Goal: Use online tool/utility: Utilize a website feature to perform a specific function

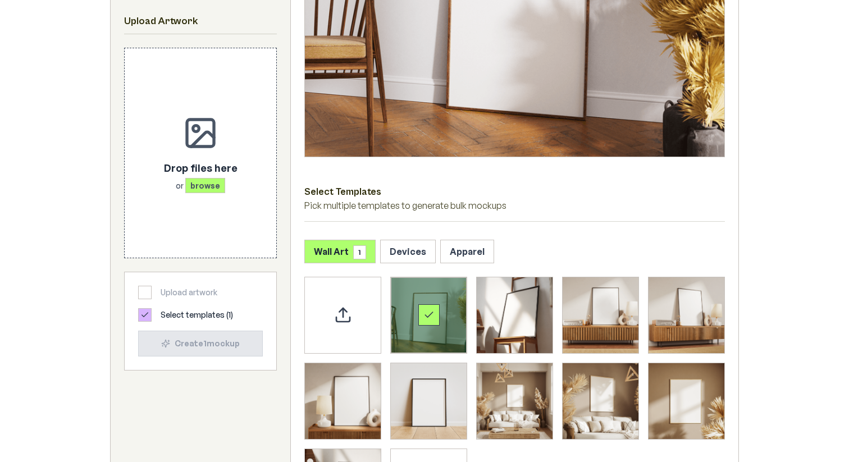
scroll to position [375, 0]
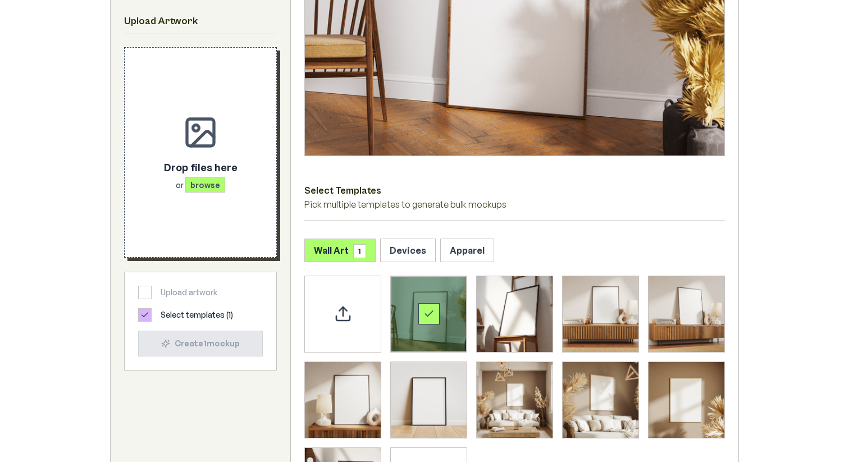
click at [205, 160] on p "Drop files here" at bounding box center [201, 168] width 74 height 16
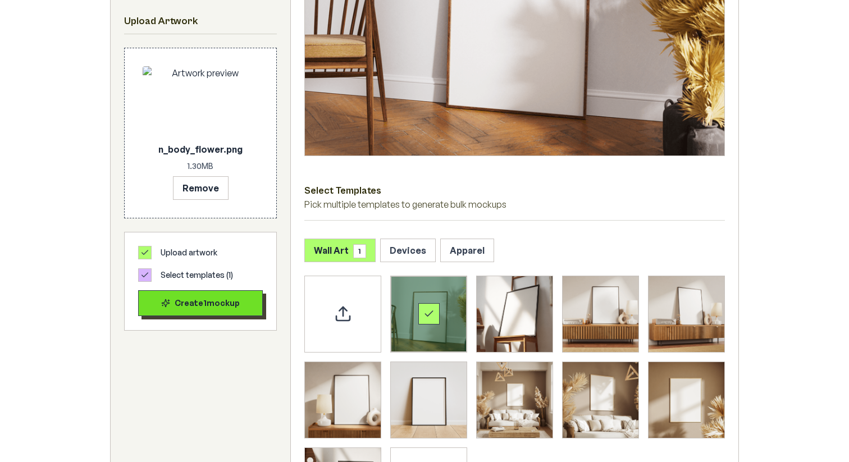
click at [202, 295] on button "Create 1 mockup" at bounding box center [200, 303] width 125 height 26
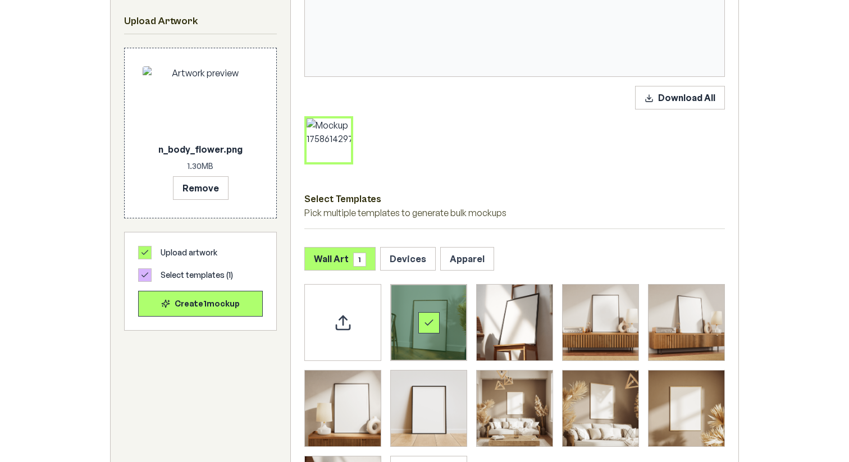
scroll to position [456, 0]
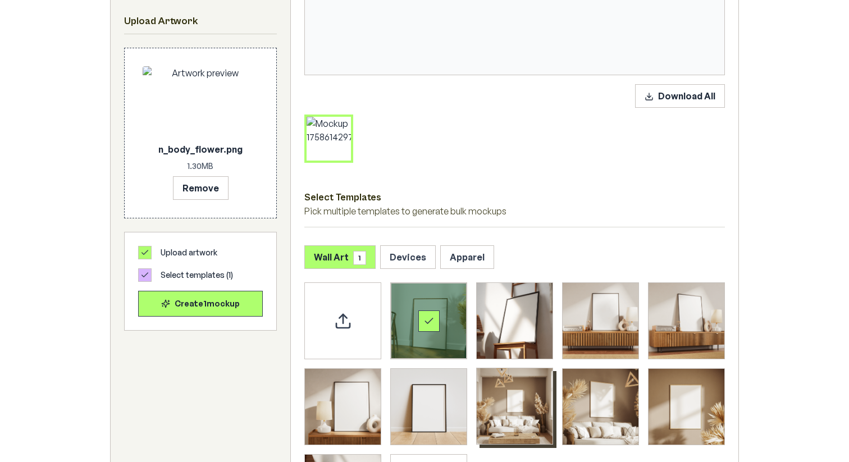
click at [525, 403] on img "Select template Framed Poster 7" at bounding box center [515, 407] width 76 height 76
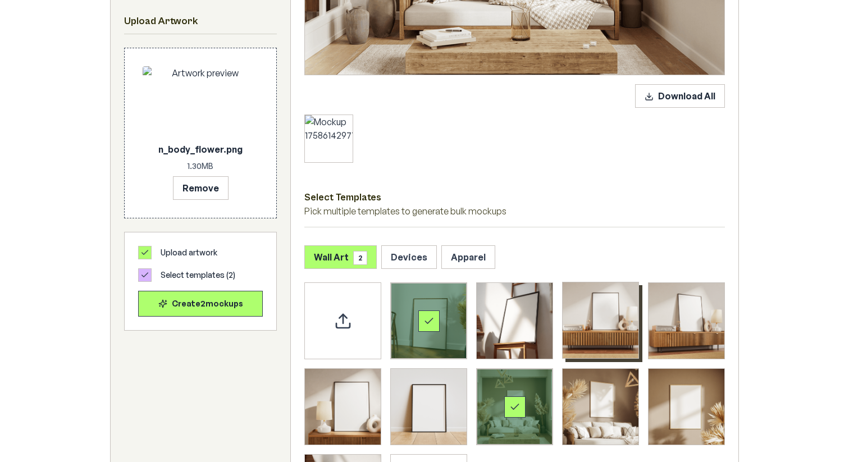
click at [611, 301] on img "Select template Framed Poster 3" at bounding box center [601, 321] width 76 height 76
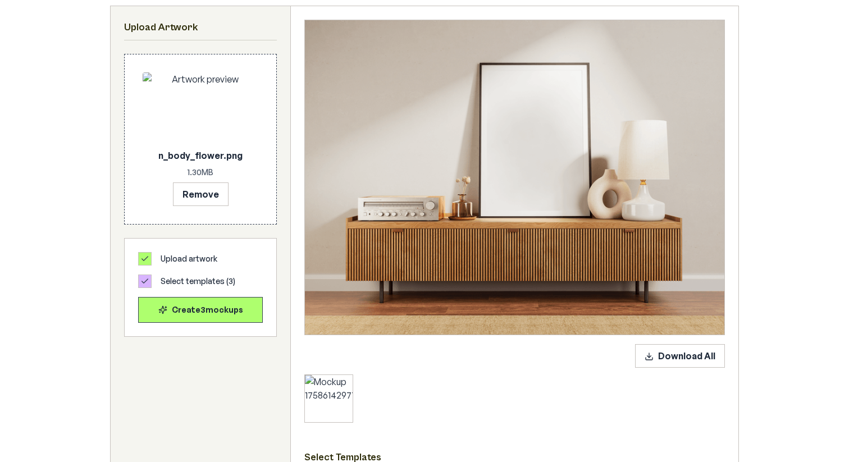
scroll to position [200, 0]
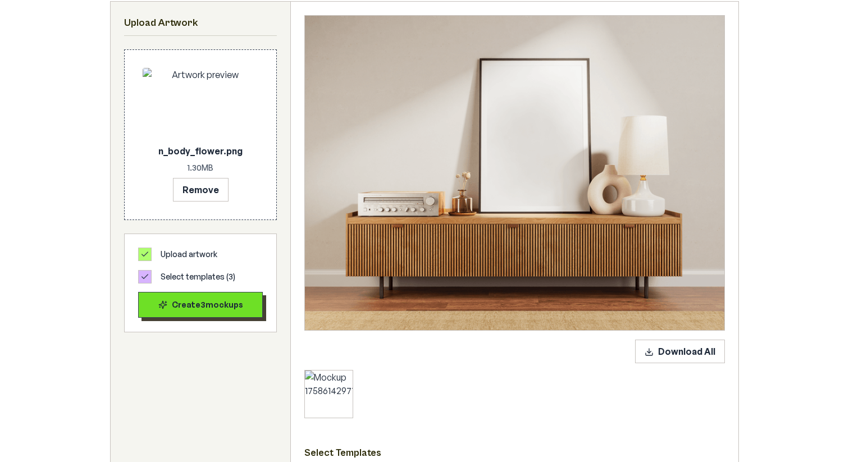
click at [216, 303] on div "Create 3 mockup s" at bounding box center [201, 304] width 106 height 11
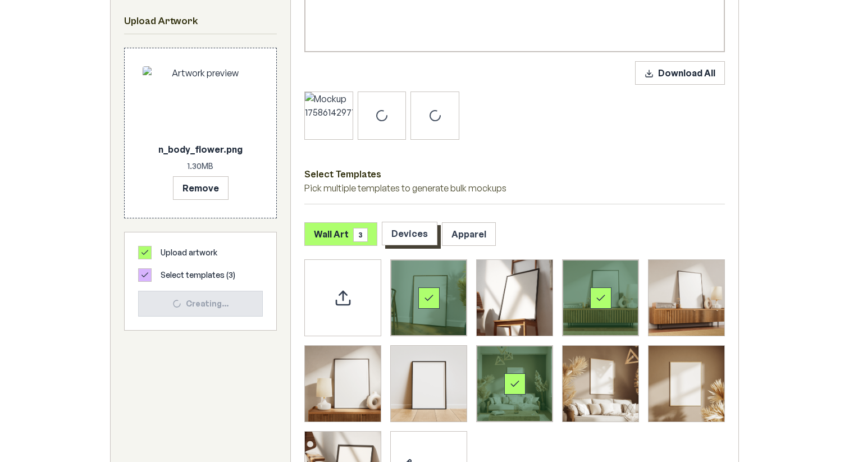
scroll to position [434, 0]
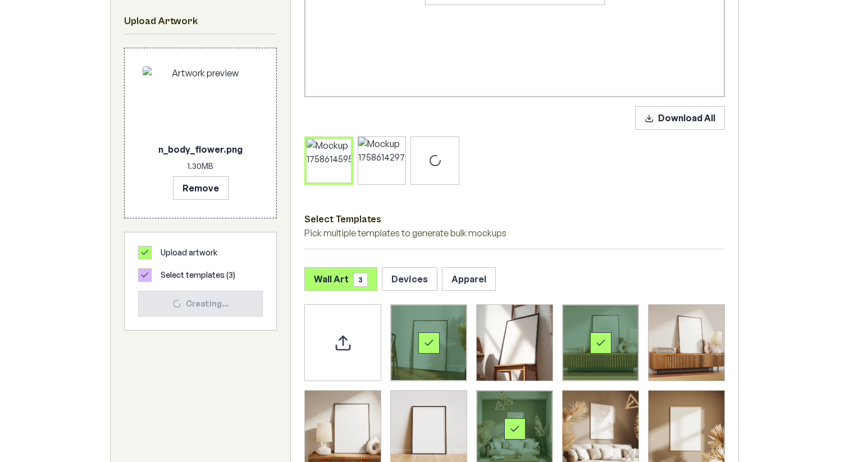
click at [715, 208] on div "Select Templates Pick multiple templates to generate bulk mockups" at bounding box center [514, 223] width 421 height 51
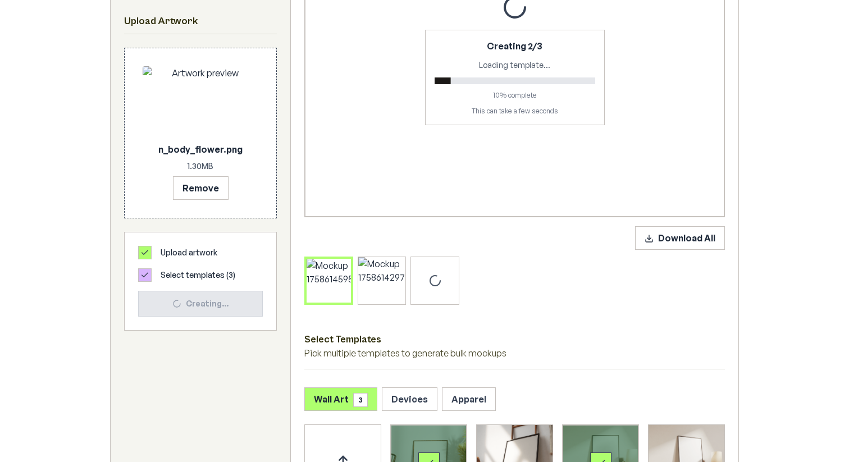
scroll to position [320, 0]
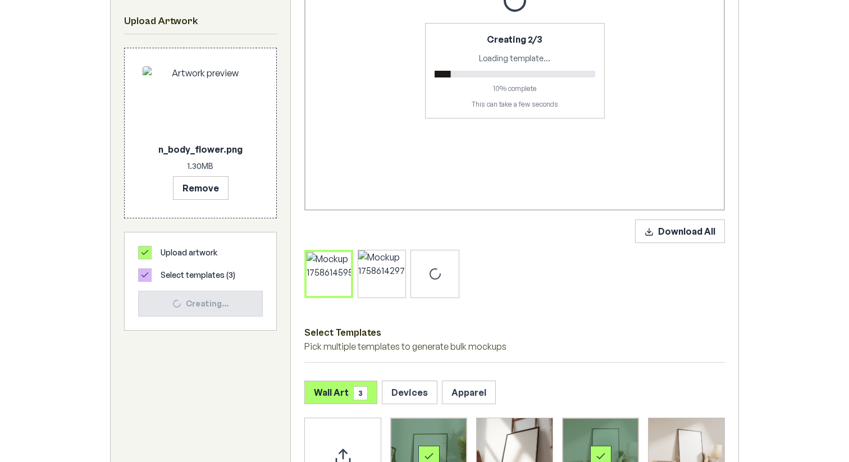
click at [563, 348] on p "Pick multiple templates to generate bulk mockups" at bounding box center [514, 346] width 421 height 13
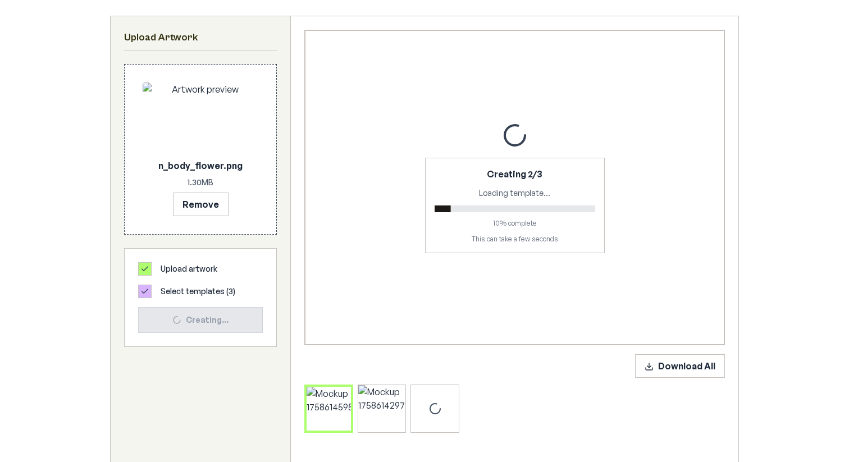
scroll to position [185, 0]
click at [361, 395] on div at bounding box center [382, 409] width 48 height 48
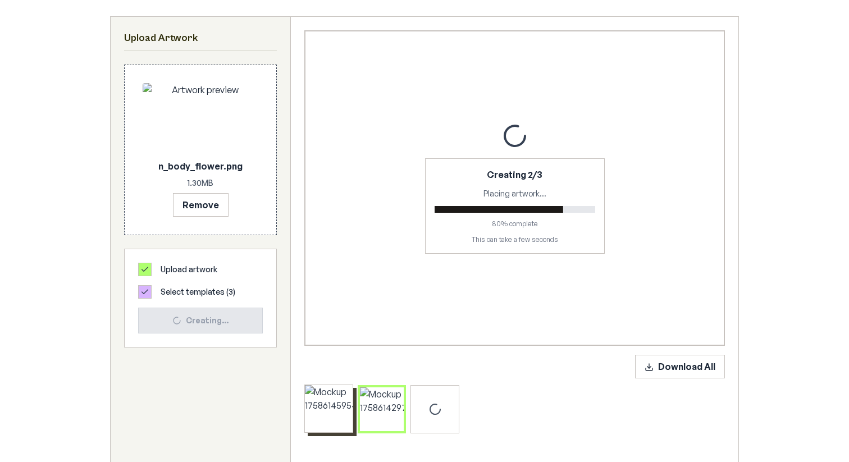
click at [308, 387] on div at bounding box center [329, 409] width 48 height 48
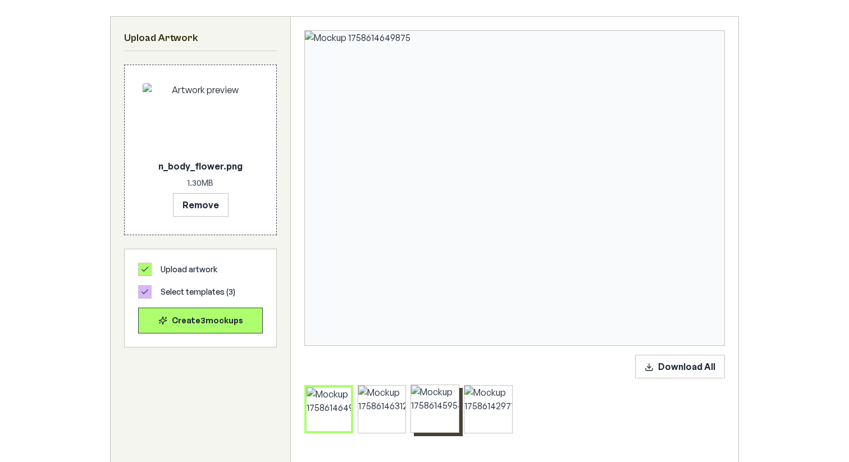
click at [413, 388] on div at bounding box center [435, 409] width 48 height 48
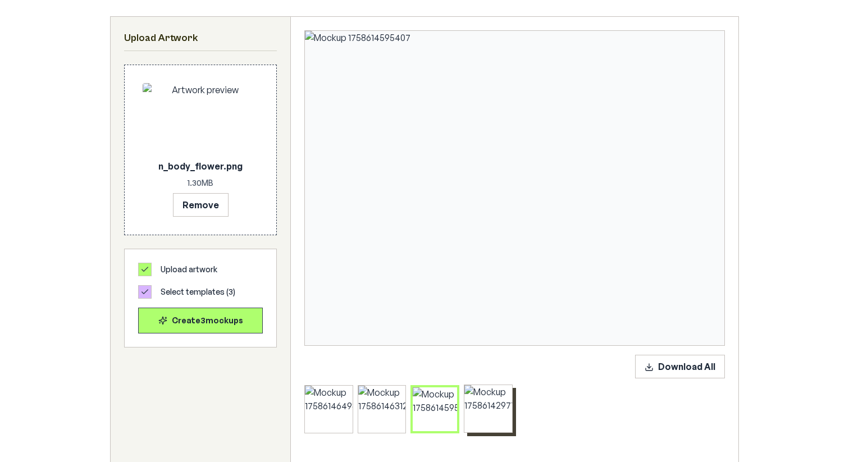
click at [471, 391] on div at bounding box center [489, 409] width 48 height 48
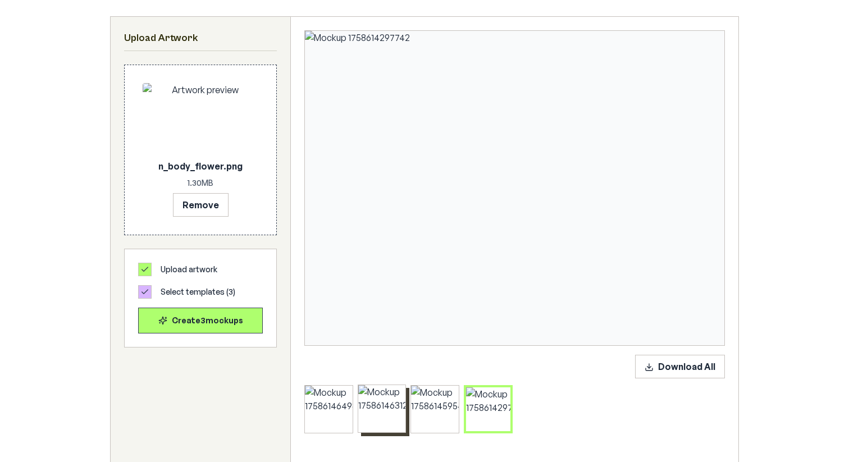
click at [365, 388] on div at bounding box center [382, 409] width 48 height 48
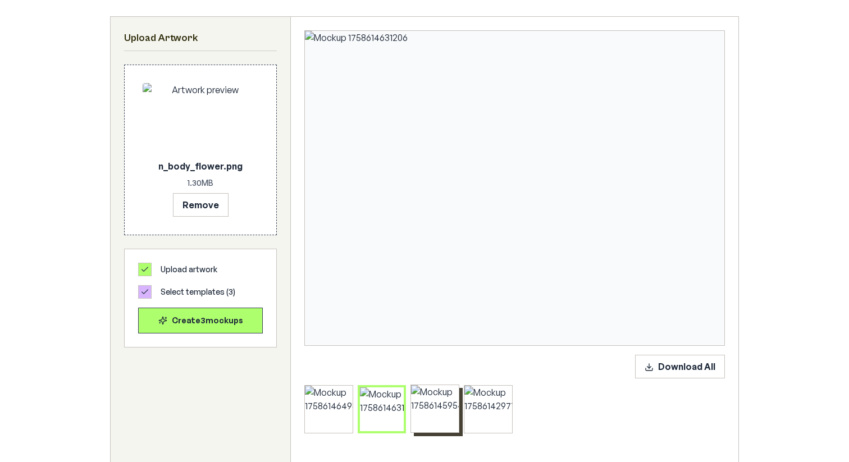
click at [416, 385] on div at bounding box center [435, 409] width 48 height 48
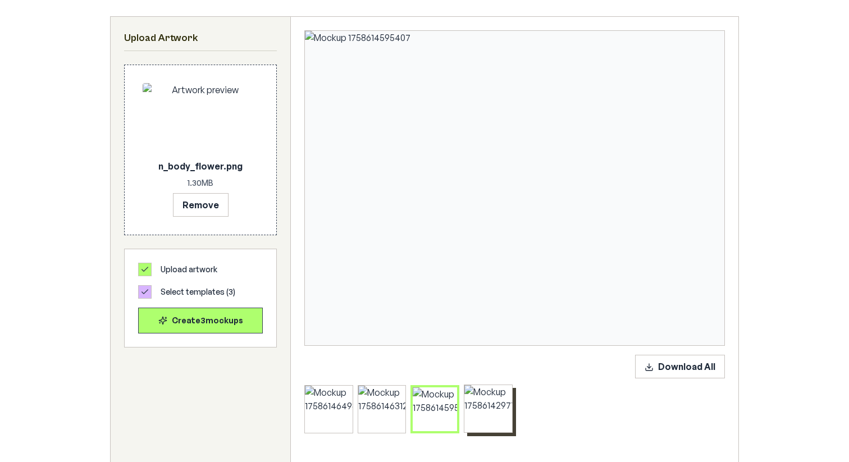
click at [471, 386] on div at bounding box center [489, 409] width 48 height 48
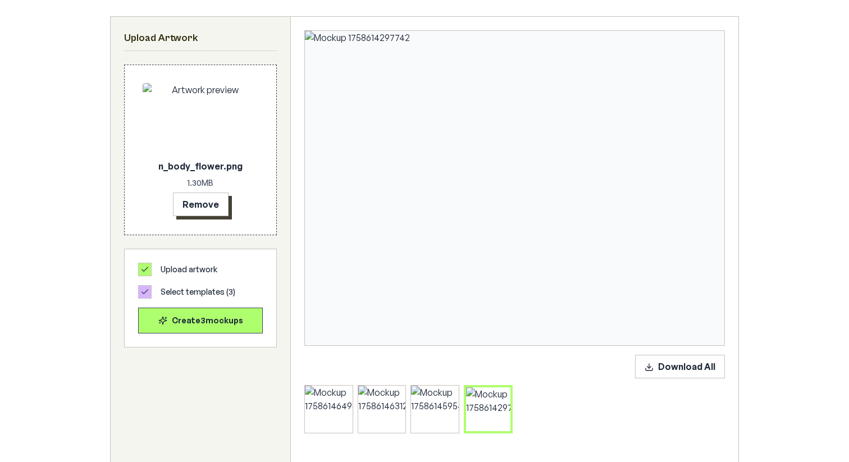
click at [198, 208] on button "Remove" at bounding box center [201, 205] width 56 height 24
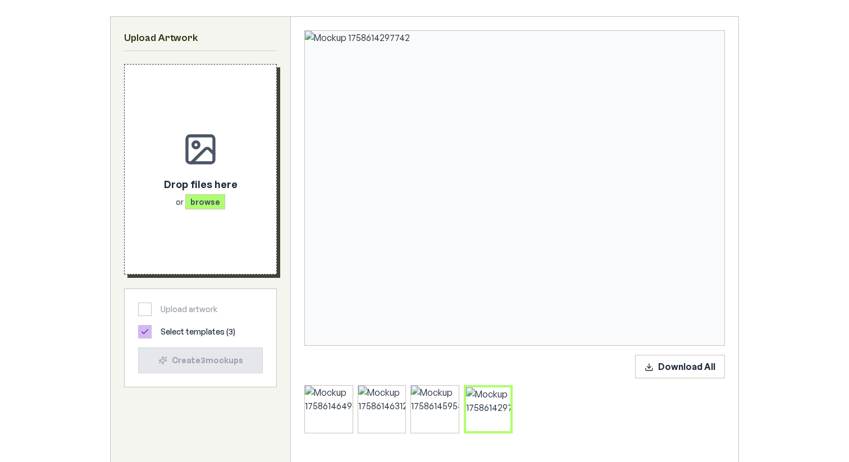
click at [201, 202] on span "browse" at bounding box center [205, 201] width 40 height 15
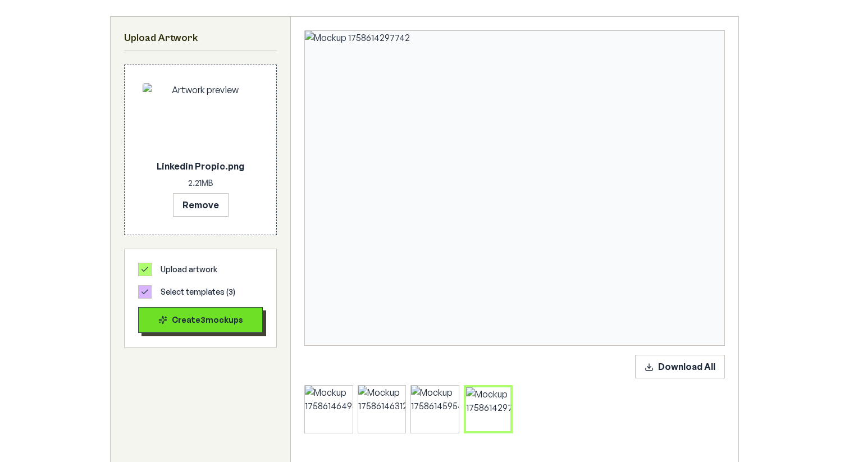
click at [205, 321] on div "Create 3 mockup s" at bounding box center [201, 320] width 106 height 11
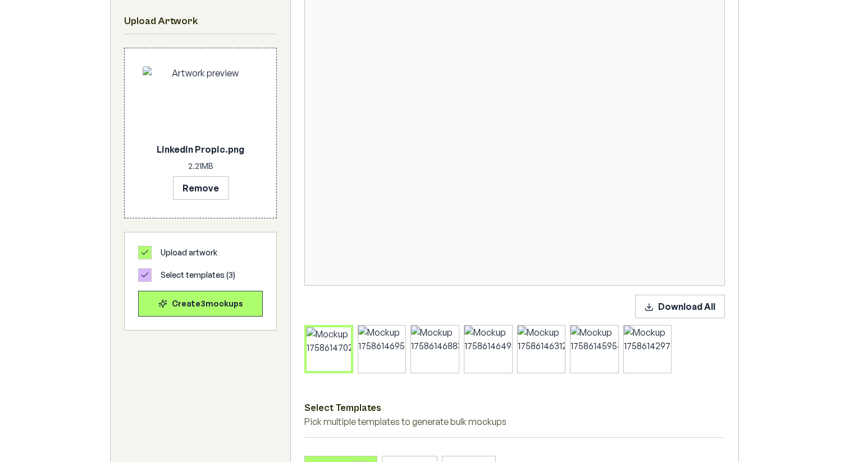
scroll to position [237, 0]
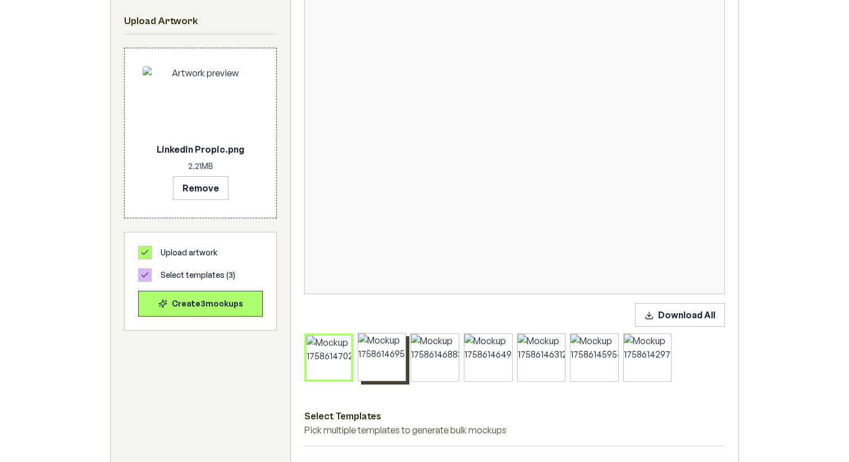
click at [360, 343] on div at bounding box center [382, 358] width 48 height 48
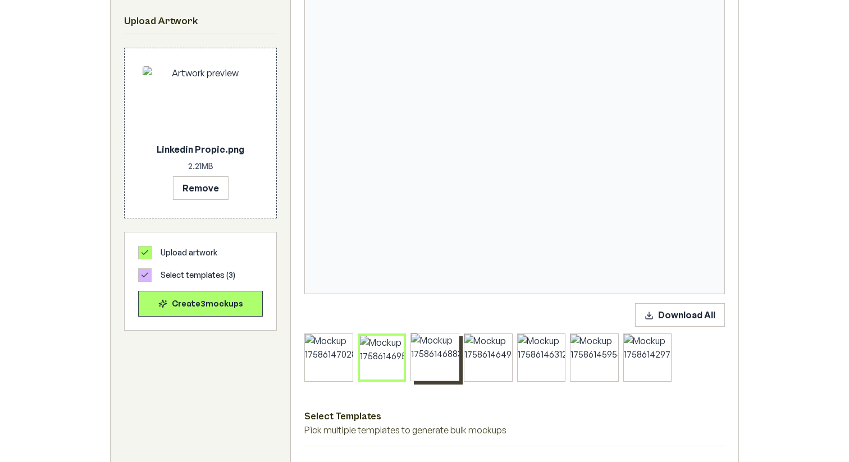
click at [417, 340] on div at bounding box center [435, 358] width 48 height 48
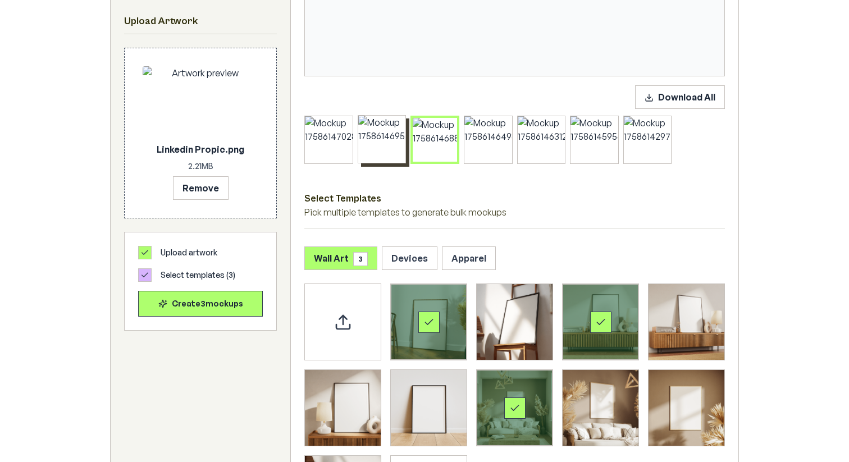
scroll to position [576, 0]
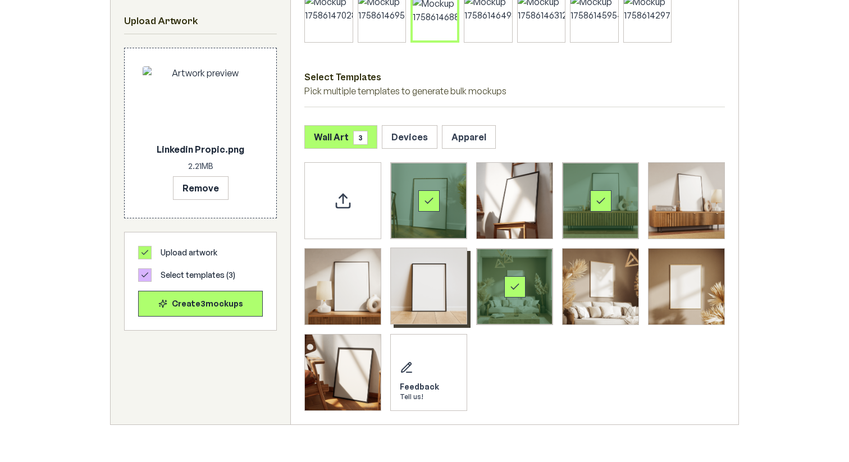
click at [399, 260] on img "Select template Framed Poster 6" at bounding box center [429, 286] width 76 height 76
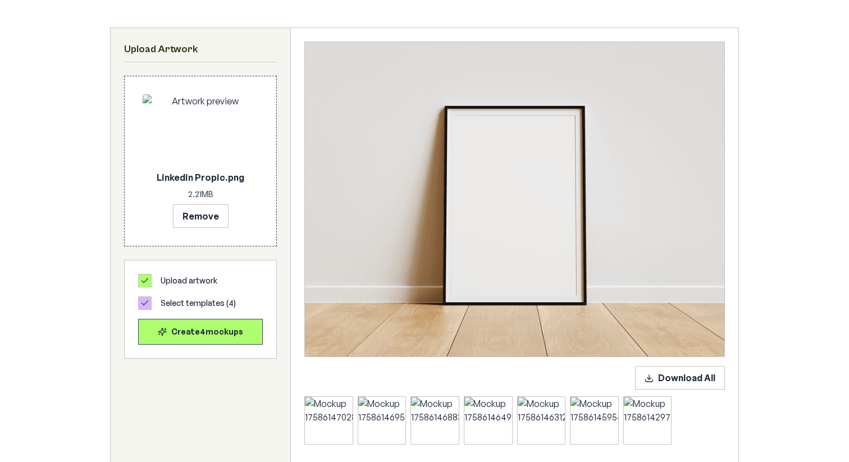
scroll to position [170, 0]
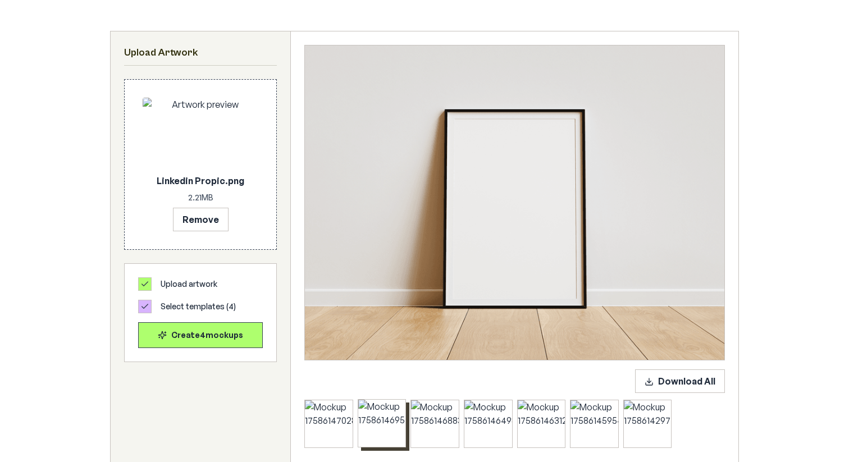
click at [362, 408] on div at bounding box center [382, 424] width 48 height 48
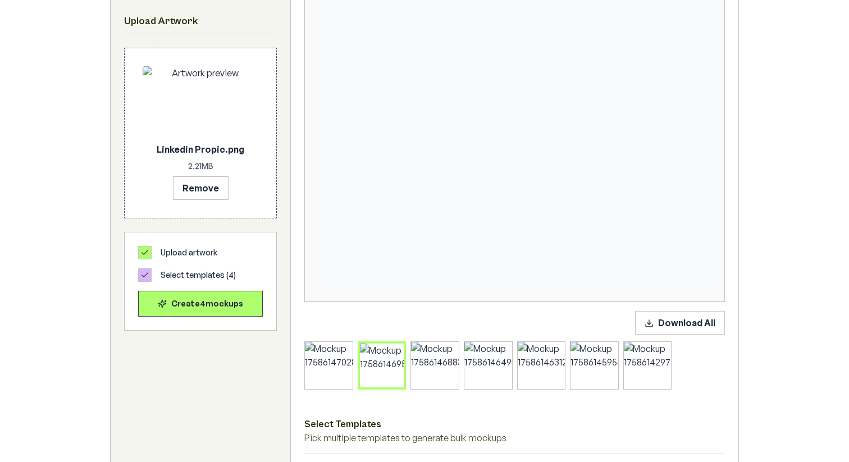
scroll to position [247, 0]
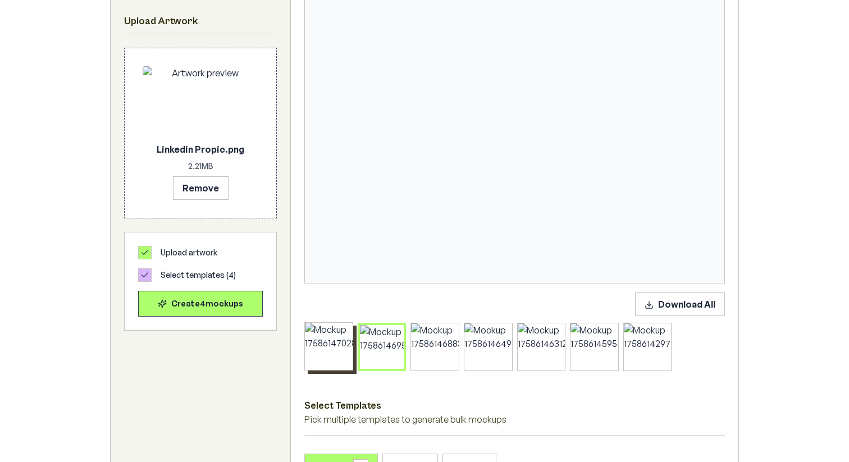
click at [337, 365] on div at bounding box center [329, 347] width 48 height 48
click at [346, 298] on div "Download All" at bounding box center [514, 305] width 421 height 24
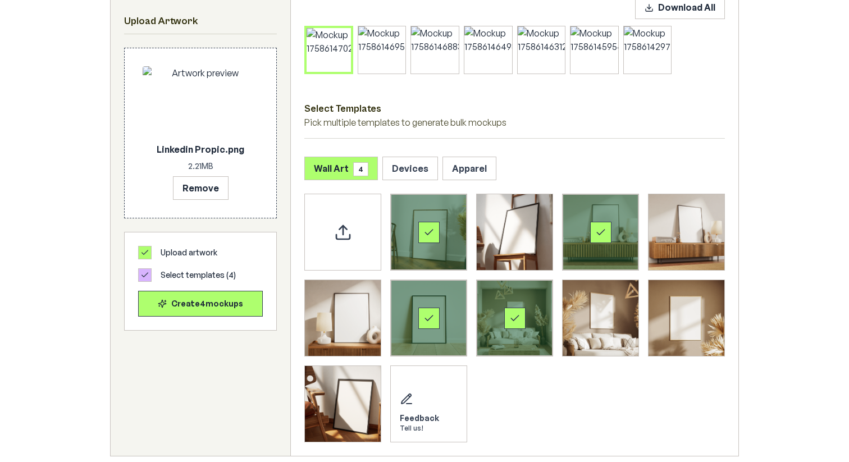
scroll to position [547, 0]
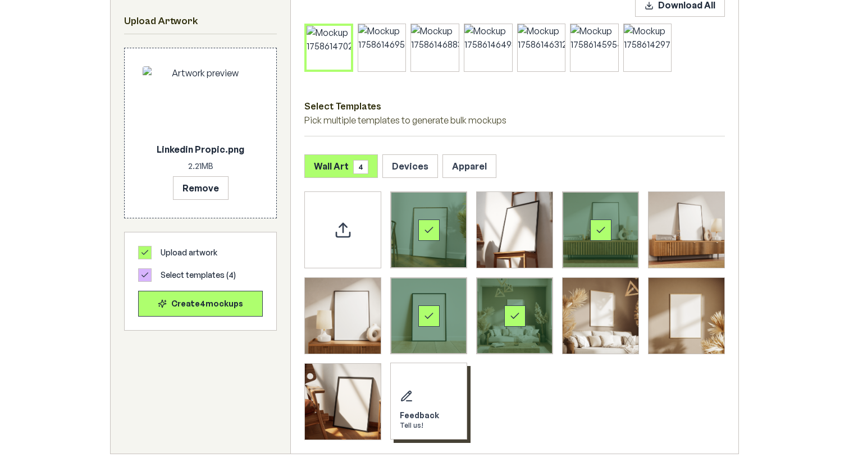
click at [442, 377] on div "Feedback Tell us!" at bounding box center [428, 401] width 77 height 77
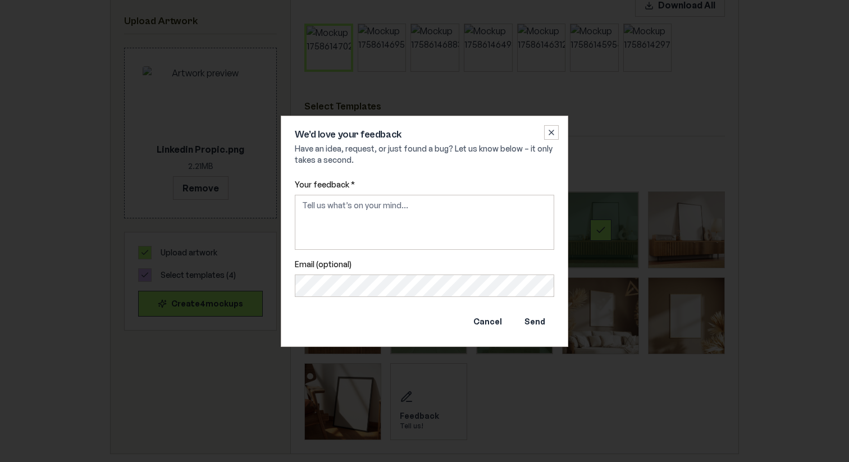
click at [384, 205] on textarea "Your feedback *" at bounding box center [425, 222] width 260 height 55
click at [422, 180] on span "Your feedback *" at bounding box center [425, 184] width 260 height 11
click at [422, 195] on textarea "Your feedback *" at bounding box center [425, 222] width 260 height 55
click at [422, 180] on span "Your feedback *" at bounding box center [425, 184] width 260 height 11
click at [422, 195] on textarea "Your feedback *" at bounding box center [425, 222] width 260 height 55
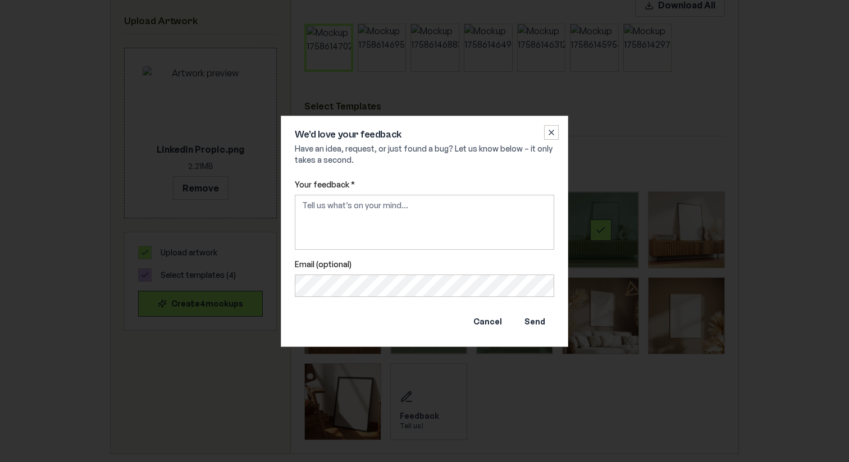
drag, startPoint x: 550, startPoint y: 129, endPoint x: 370, endPoint y: 136, distance: 179.9
click at [370, 137] on div "We’d love your feedback Have an idea, request, or just found a bug? Let us know…" at bounding box center [425, 231] width 288 height 231
click at [552, 131] on icon "button" at bounding box center [551, 132] width 9 height 9
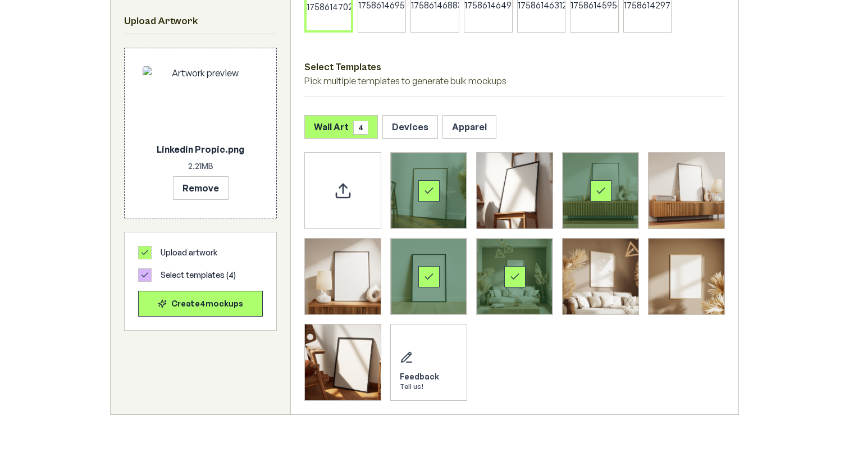
scroll to position [589, 0]
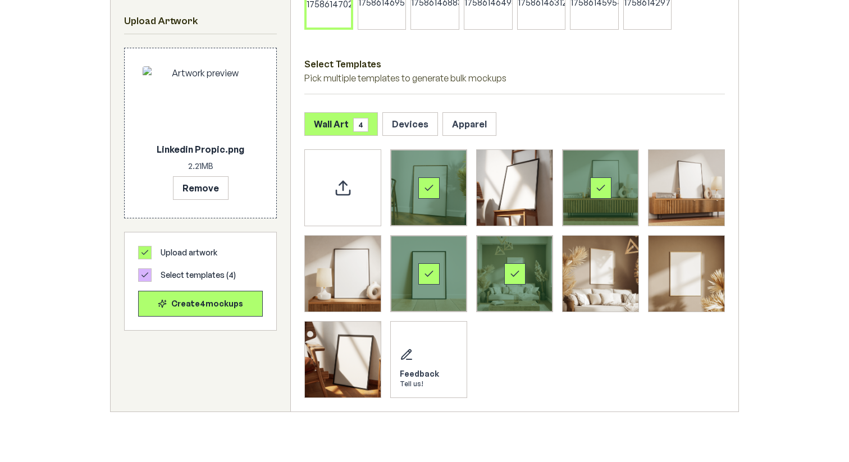
click at [569, 113] on div "Wall Art 4 Devices Apparel" at bounding box center [514, 124] width 421 height 24
